Goal: Information Seeking & Learning: Understand process/instructions

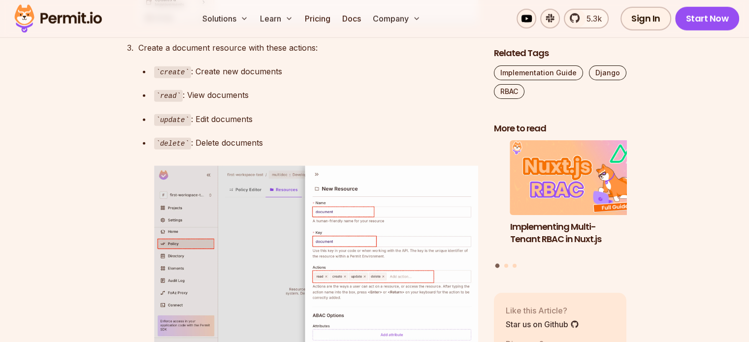
scroll to position [2700, 0]
click at [212, 78] on p "create : Create new documents" at bounding box center [316, 71] width 324 height 14
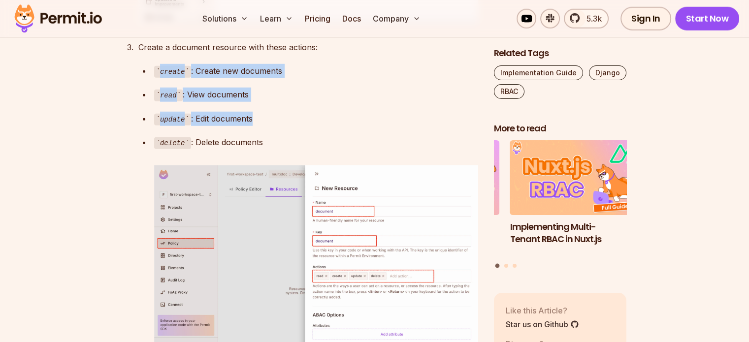
drag, startPoint x: 212, startPoint y: 109, endPoint x: 243, endPoint y: 185, distance: 82.4
click at [243, 185] on ul "create : Create new documents read : View documents update : Edit documents del…" at bounding box center [308, 215] width 340 height 303
click at [243, 150] on p "delete : Delete documents" at bounding box center [316, 142] width 324 height 14
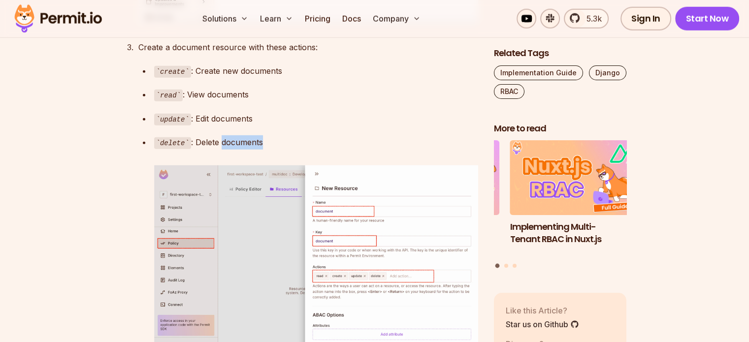
click at [243, 150] on p "delete : Delete documents" at bounding box center [316, 142] width 324 height 14
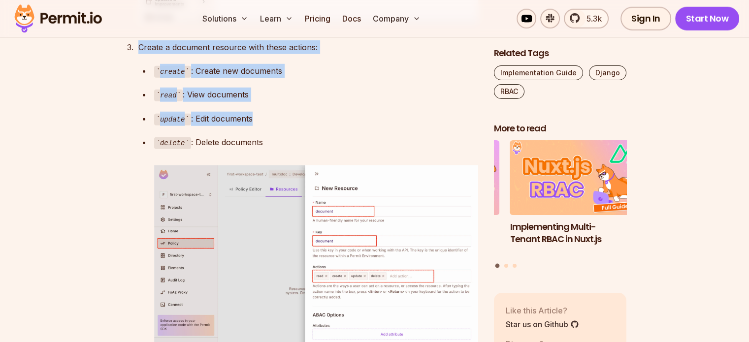
drag, startPoint x: 243, startPoint y: 185, endPoint x: 163, endPoint y: 80, distance: 131.9
click at [163, 80] on ol "Navigate to Policy → Resources Click on the Add Resource button Create a docume…" at bounding box center [301, 61] width 356 height 612
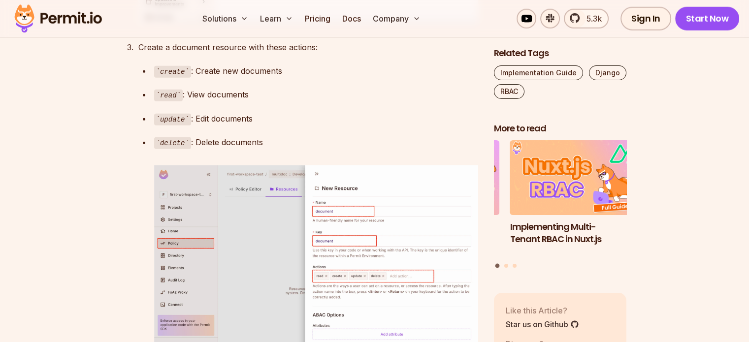
click at [163, 80] on ol "Navigate to Policy → Resources Click on the Add Resource button Create a docume…" at bounding box center [301, 61] width 356 height 612
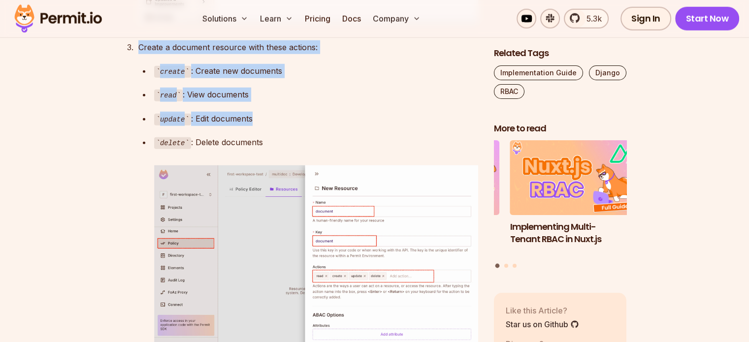
drag, startPoint x: 163, startPoint y: 80, endPoint x: 223, endPoint y: 163, distance: 101.7
click at [223, 163] on ol "Navigate to Policy → Resources Click on the Add Resource button Create a docume…" at bounding box center [301, 61] width 356 height 612
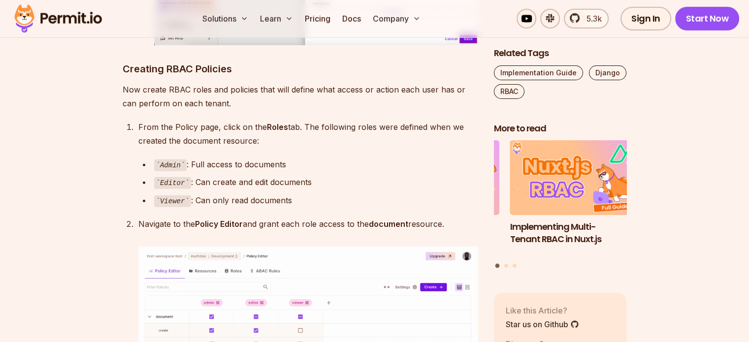
scroll to position [3023, 0]
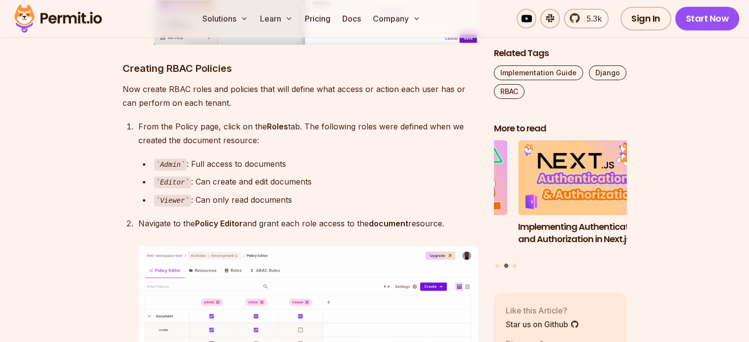
click at [143, 110] on p "Now create RBAC roles and policies that will define what access or action each …" at bounding box center [301, 96] width 356 height 28
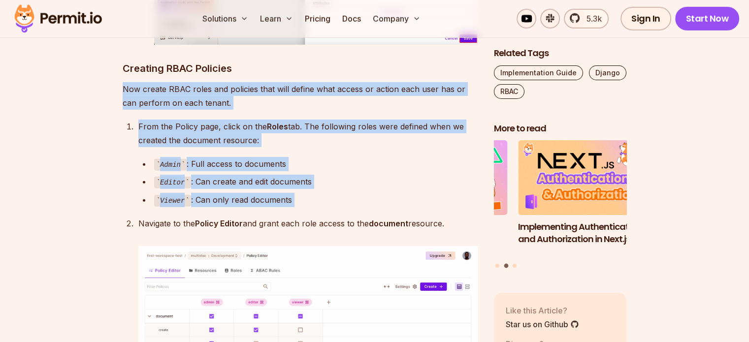
drag, startPoint x: 143, startPoint y: 128, endPoint x: 227, endPoint y: 238, distance: 138.5
click at [227, 238] on div "Role-Based Access Control (RBAC) is a method used to manage access permissions …" at bounding box center [301, 318] width 356 height 5416
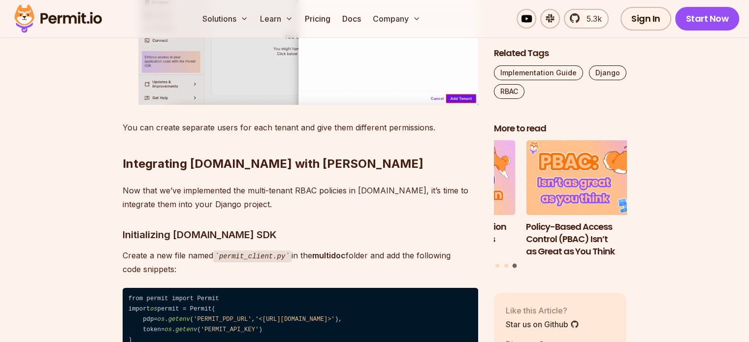
scroll to position [3869, 0]
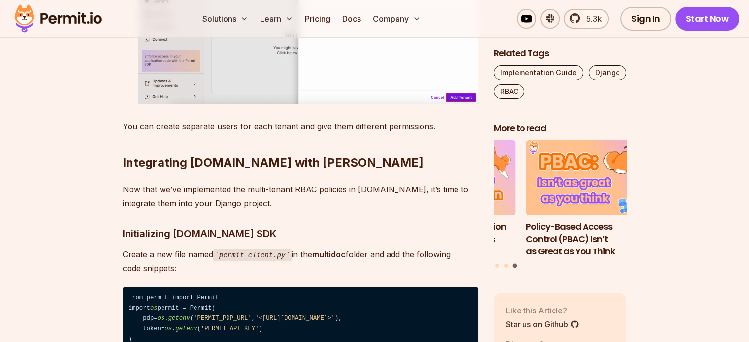
click at [227, 210] on p "Now that we’ve implemented the multi-tenant RBAC policies in [DOMAIN_NAME], it’…" at bounding box center [301, 197] width 356 height 28
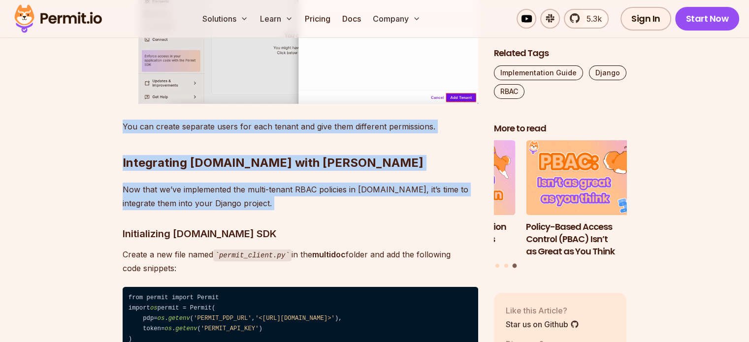
drag, startPoint x: 227, startPoint y: 238, endPoint x: 147, endPoint y: 164, distance: 108.7
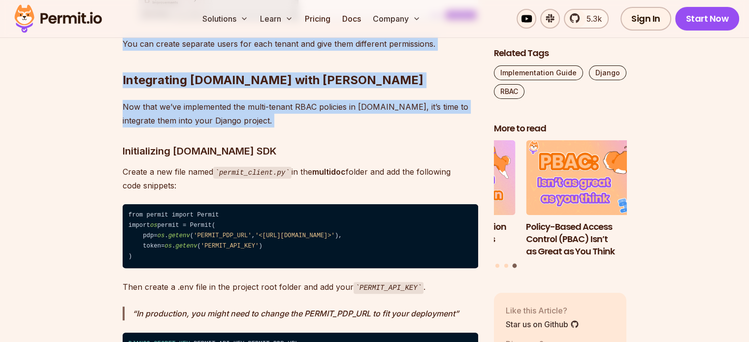
scroll to position [3972, 0]
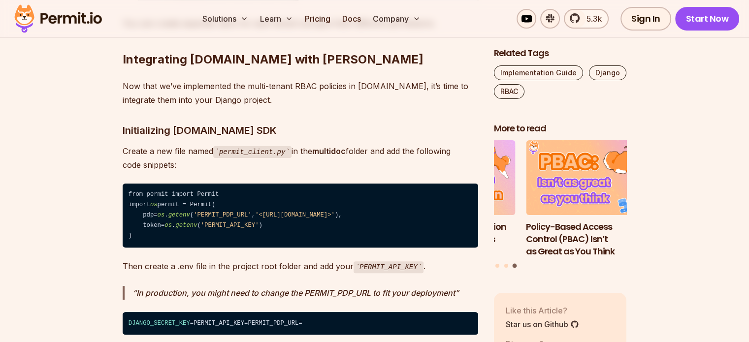
click at [137, 138] on h3 "Initializing [DOMAIN_NAME] SDK" at bounding box center [301, 131] width 356 height 16
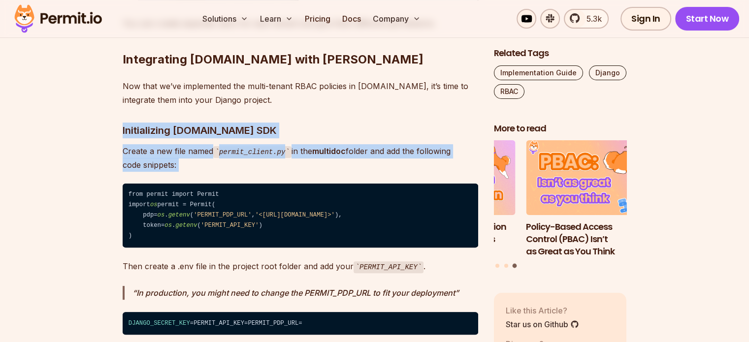
drag, startPoint x: 137, startPoint y: 164, endPoint x: 175, endPoint y: 196, distance: 49.9
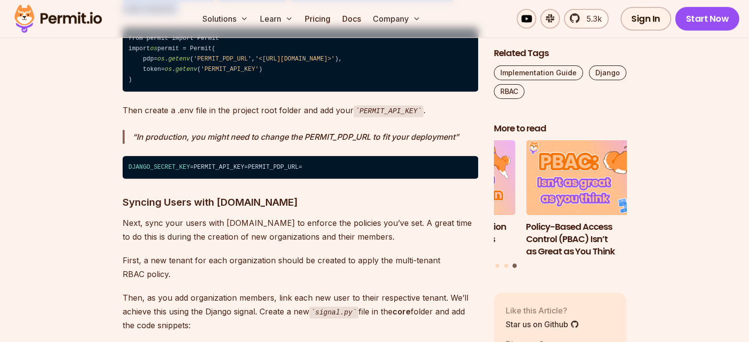
scroll to position [4130, 0]
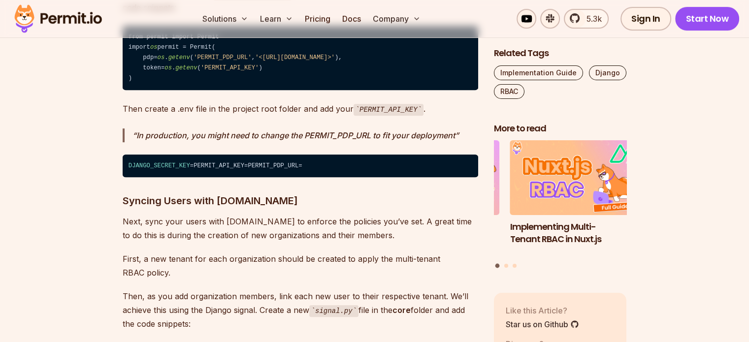
click at [144, 116] on p "Then create a .env file in the project root folder and add your PERMIT_API_KEY ." at bounding box center [301, 109] width 356 height 14
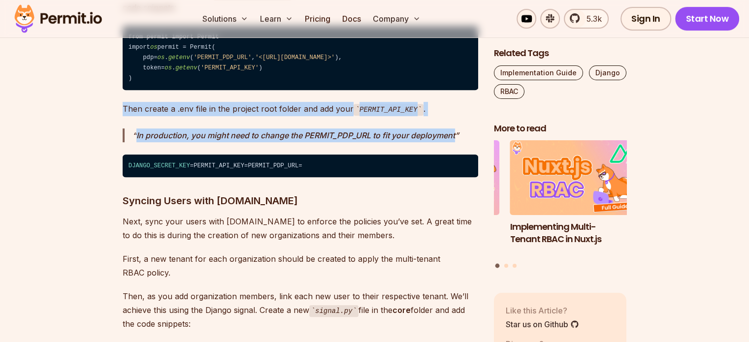
drag, startPoint x: 144, startPoint y: 150, endPoint x: 190, endPoint y: 185, distance: 56.9
click at [190, 142] on p "In production, you might need to change the PERMIT_PDP_URL to fit your deployme…" at bounding box center [305, 136] width 346 height 14
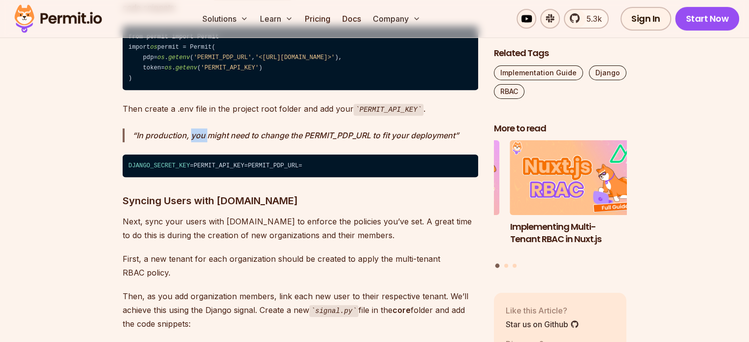
click at [190, 142] on p "In production, you might need to change the PERMIT_PDP_URL to fit your deployme…" at bounding box center [305, 136] width 346 height 14
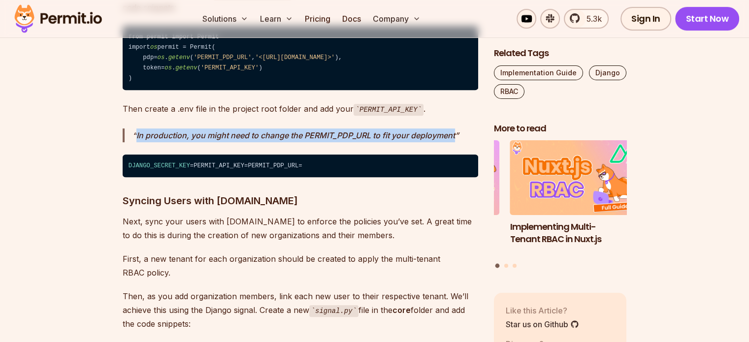
click at [190, 142] on p "In production, you might need to change the PERMIT_PDP_URL to fit your deployme…" at bounding box center [305, 136] width 346 height 14
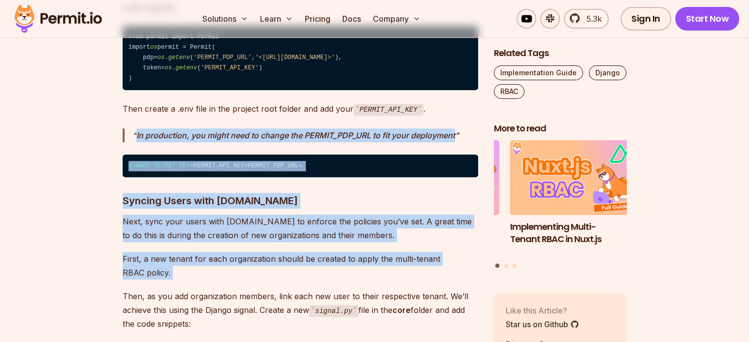
drag, startPoint x: 190, startPoint y: 185, endPoint x: 199, endPoint y: 325, distance: 140.7
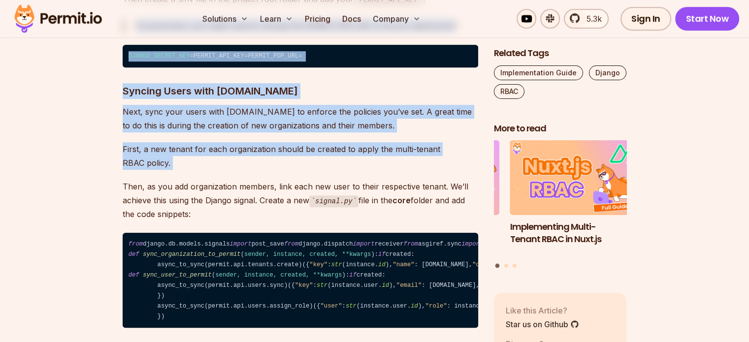
scroll to position [4242, 0]
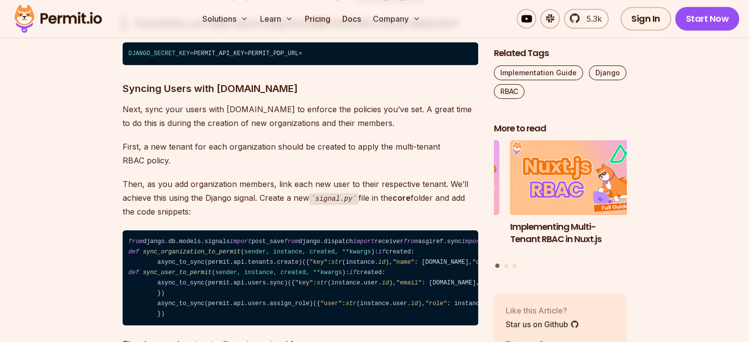
click at [142, 219] on p "Then, as you add organization members, link each new user to their respective t…" at bounding box center [301, 198] width 356 height 42
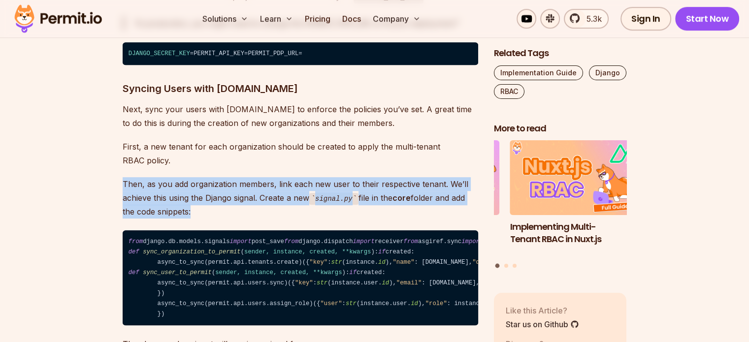
drag, startPoint x: 142, startPoint y: 233, endPoint x: 178, endPoint y: 252, distance: 41.0
click at [178, 219] on p "Then, as you add organization members, link each new user to their respective t…" at bounding box center [301, 198] width 356 height 42
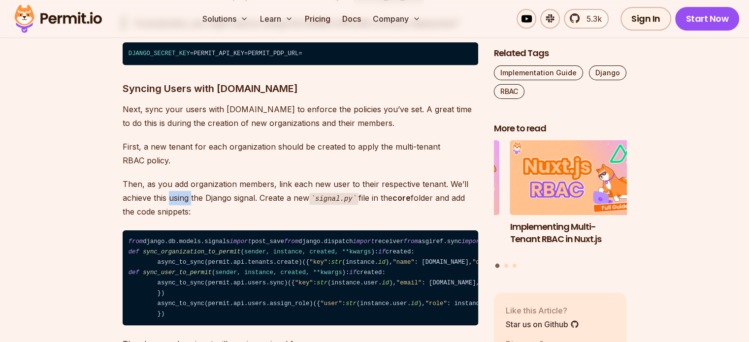
click at [178, 219] on p "Then, as you add organization members, link each new user to their respective t…" at bounding box center [301, 198] width 356 height 42
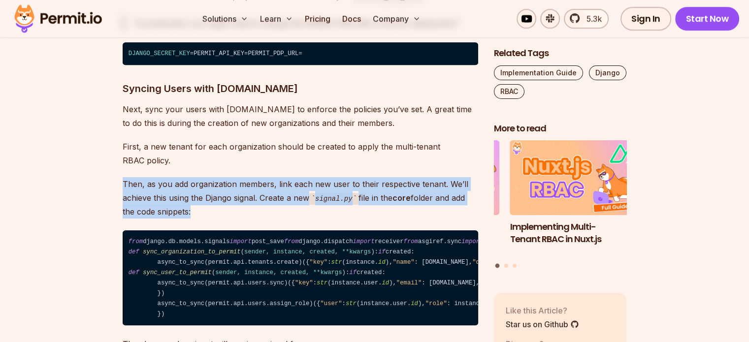
click at [178, 219] on p "Then, as you add organization members, link each new user to their respective t…" at bounding box center [301, 198] width 356 height 42
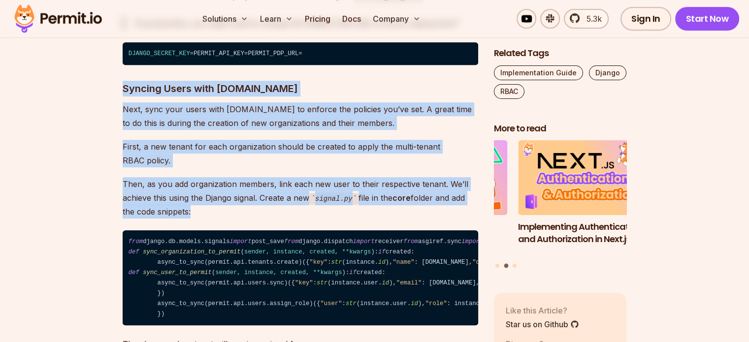
drag, startPoint x: 178, startPoint y: 252, endPoint x: 133, endPoint y: 141, distance: 119.5
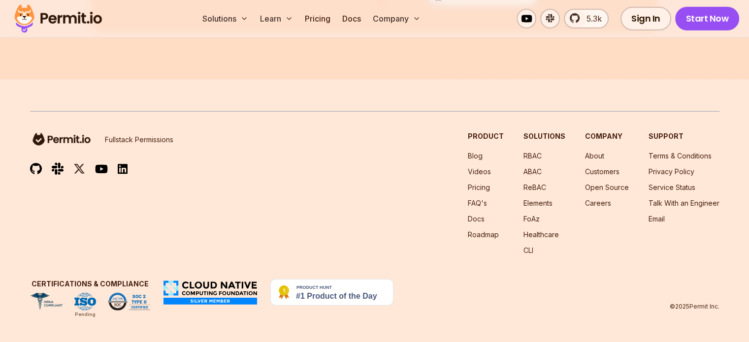
scroll to position [6648, 0]
